Goal: Information Seeking & Learning: Check status

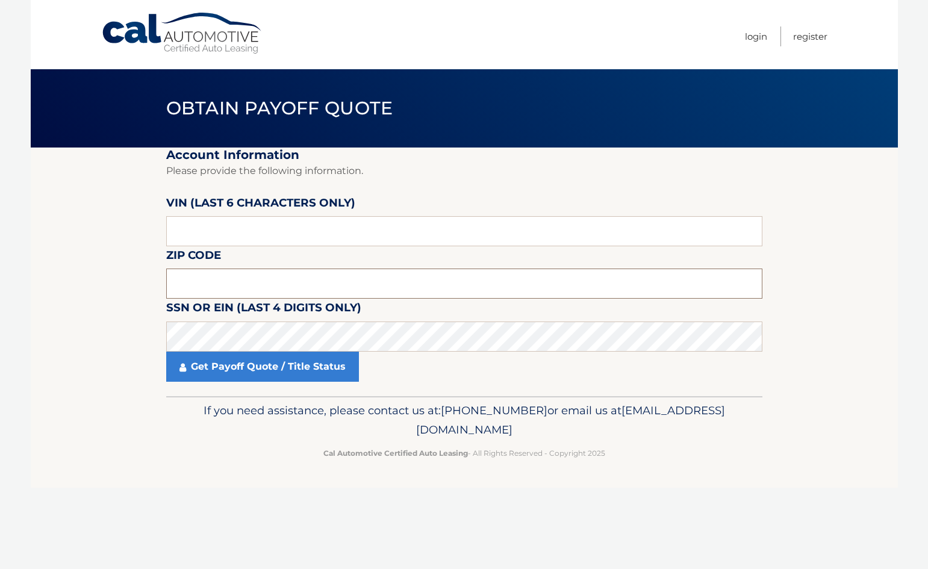
click at [189, 281] on input "text" at bounding box center [464, 284] width 596 height 30
click at [207, 271] on input "text" at bounding box center [464, 284] width 596 height 30
type input "33484"
click at [93, 325] on section "Account Information Please provide the following information. VIN (last 6 chara…" at bounding box center [465, 272] width 868 height 249
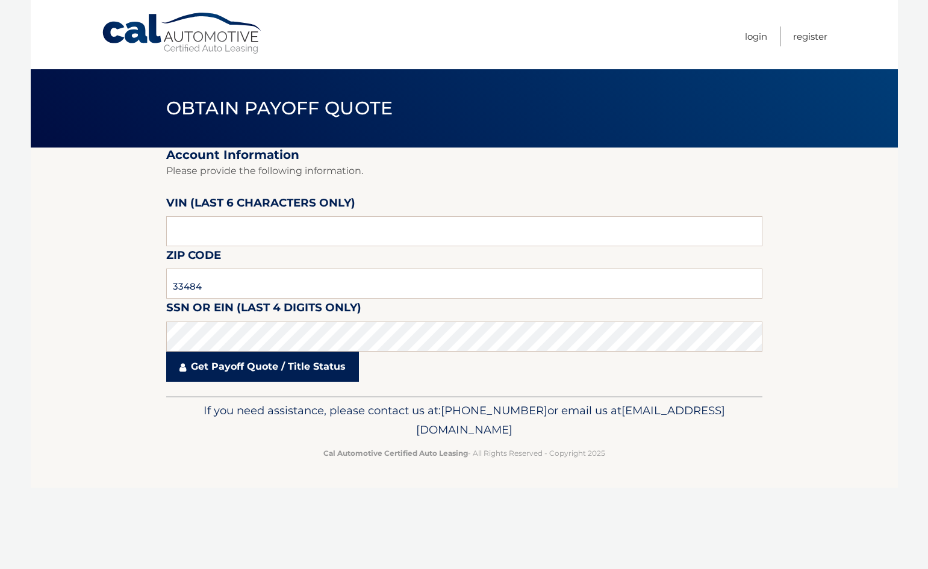
click at [216, 367] on link "Get Payoff Quote / Title Status" at bounding box center [262, 367] width 193 height 30
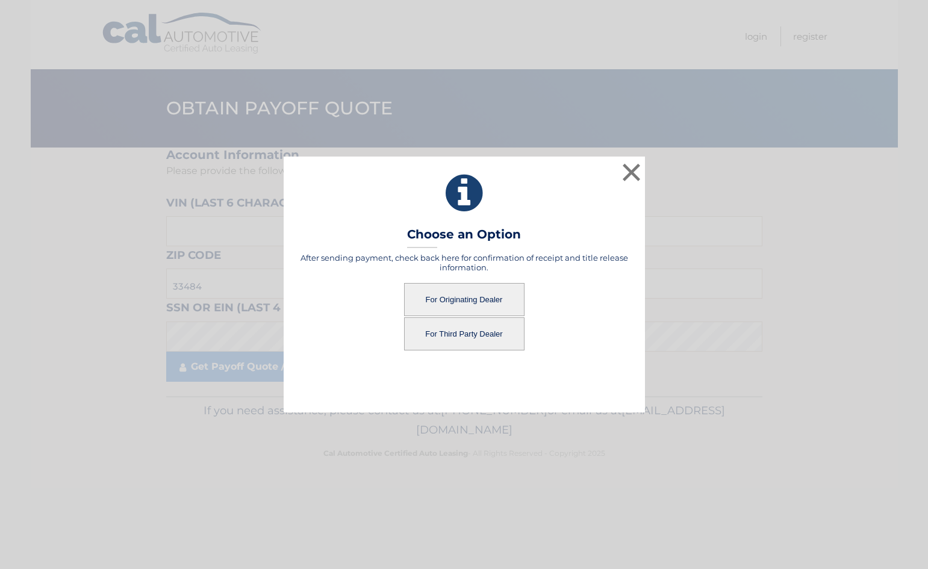
click at [487, 297] on button "For Originating Dealer" at bounding box center [464, 299] width 120 height 33
click at [466, 301] on button "For Originating Dealer" at bounding box center [464, 299] width 120 height 33
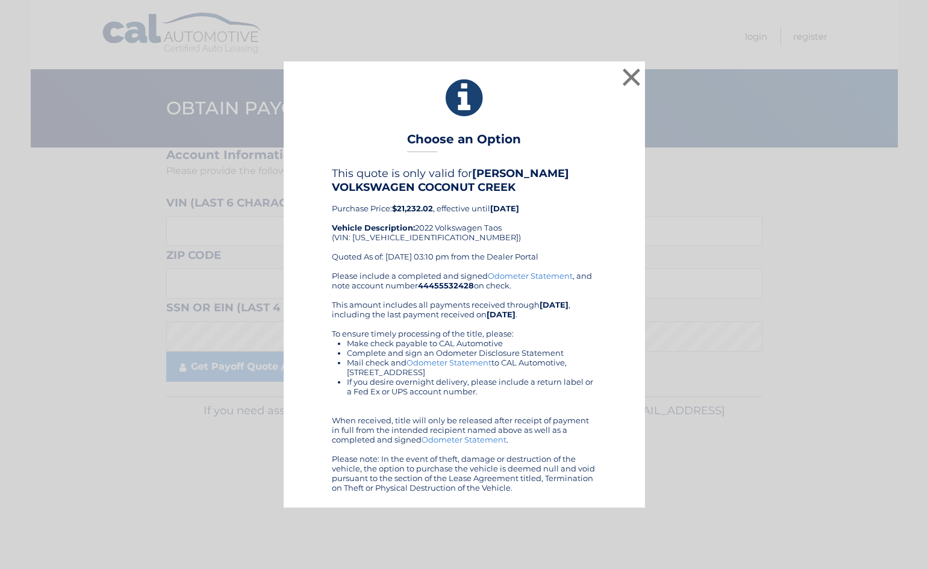
click at [698, 361] on div "× Choose an Option This quote is only valid for [PERSON_NAME] VOLKSWAGEN COCONU…" at bounding box center [464, 284] width 919 height 446
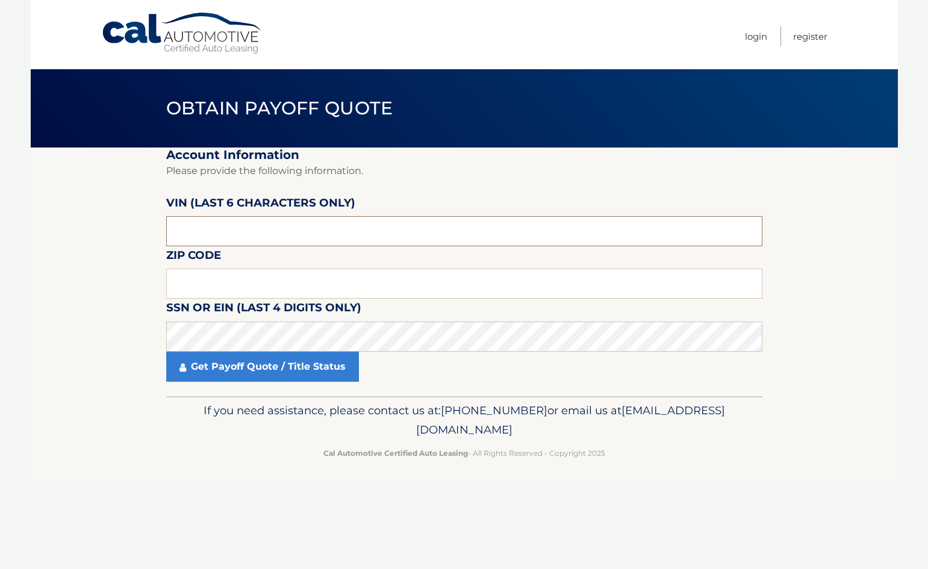
click at [196, 223] on input "text" at bounding box center [464, 231] width 596 height 30
click at [214, 234] on input "text" at bounding box center [464, 231] width 596 height 30
type input "084415"
click at [199, 284] on input "text" at bounding box center [464, 284] width 596 height 30
drag, startPoint x: 192, startPoint y: 286, endPoint x: 202, endPoint y: 281, distance: 11.1
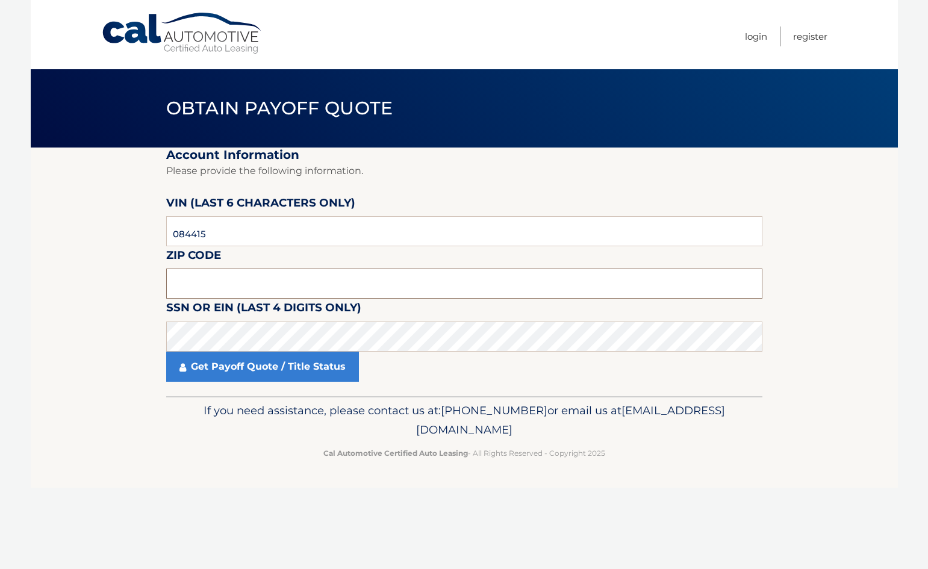
click at [193, 285] on input "text" at bounding box center [464, 284] width 596 height 30
type input "33484"
click at [143, 286] on section "Account Information Please provide the following information. VIN (last 6 chara…" at bounding box center [465, 272] width 868 height 249
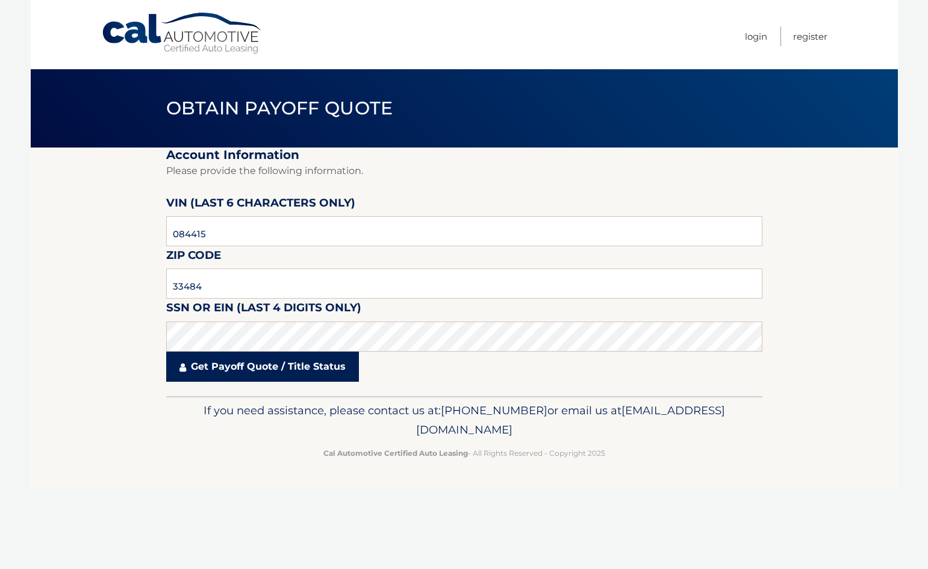
click at [210, 370] on link "Get Payoff Quote / Title Status" at bounding box center [262, 367] width 193 height 30
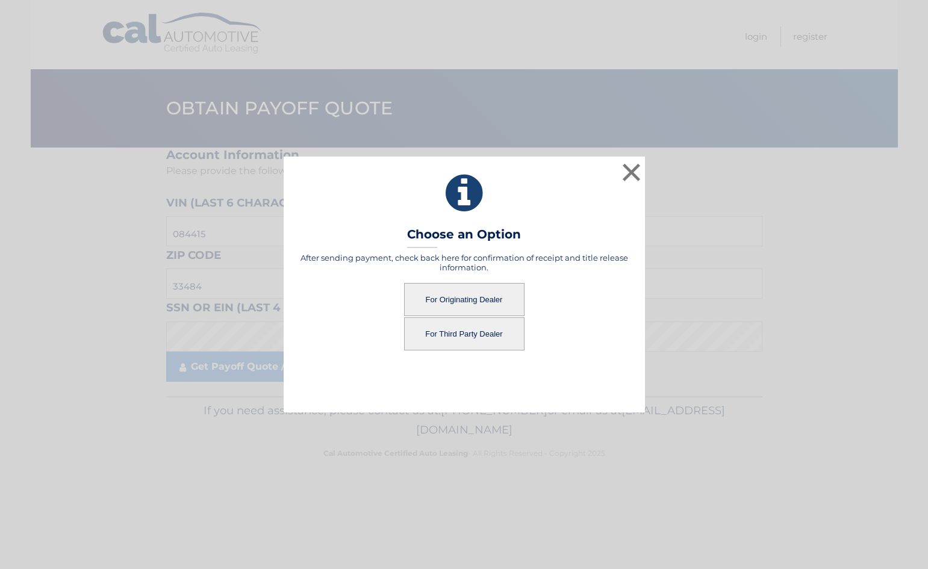
click at [459, 300] on button "For Originating Dealer" at bounding box center [464, 299] width 120 height 33
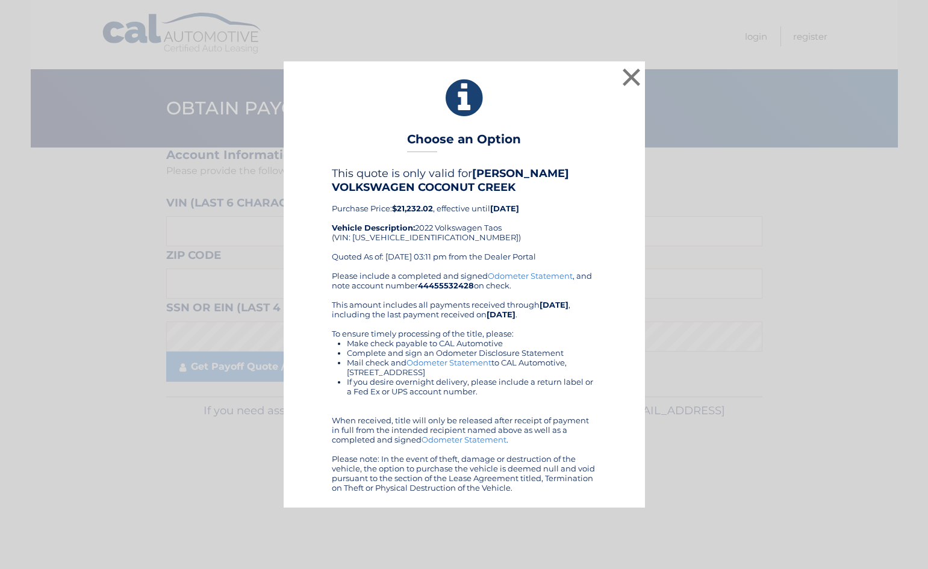
click at [432, 442] on link "Odometer Statement" at bounding box center [464, 440] width 85 height 10
click at [629, 76] on button "×" at bounding box center [632, 77] width 24 height 24
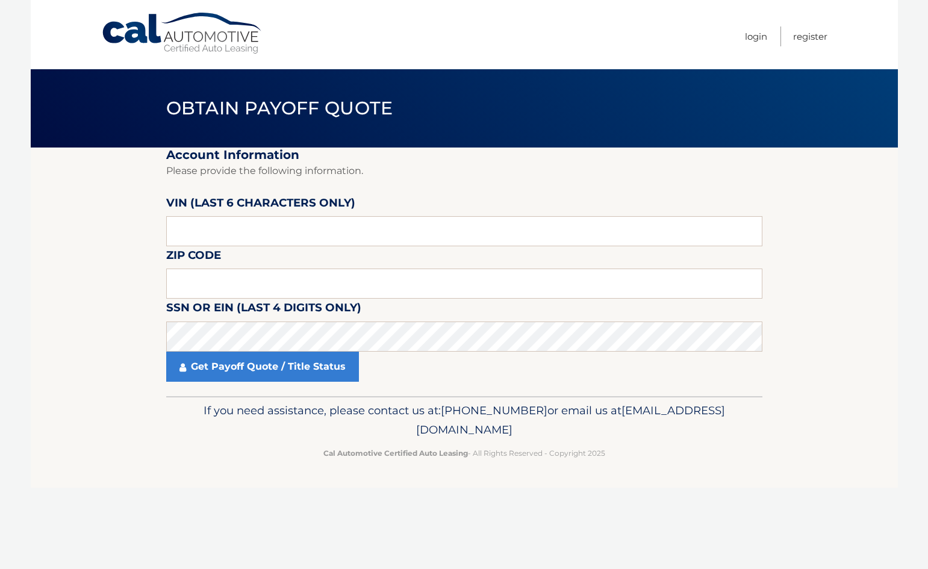
click at [628, 140] on header "Obtain Payoff Quote" at bounding box center [464, 108] width 596 height 78
